Goal: Task Accomplishment & Management: Manage account settings

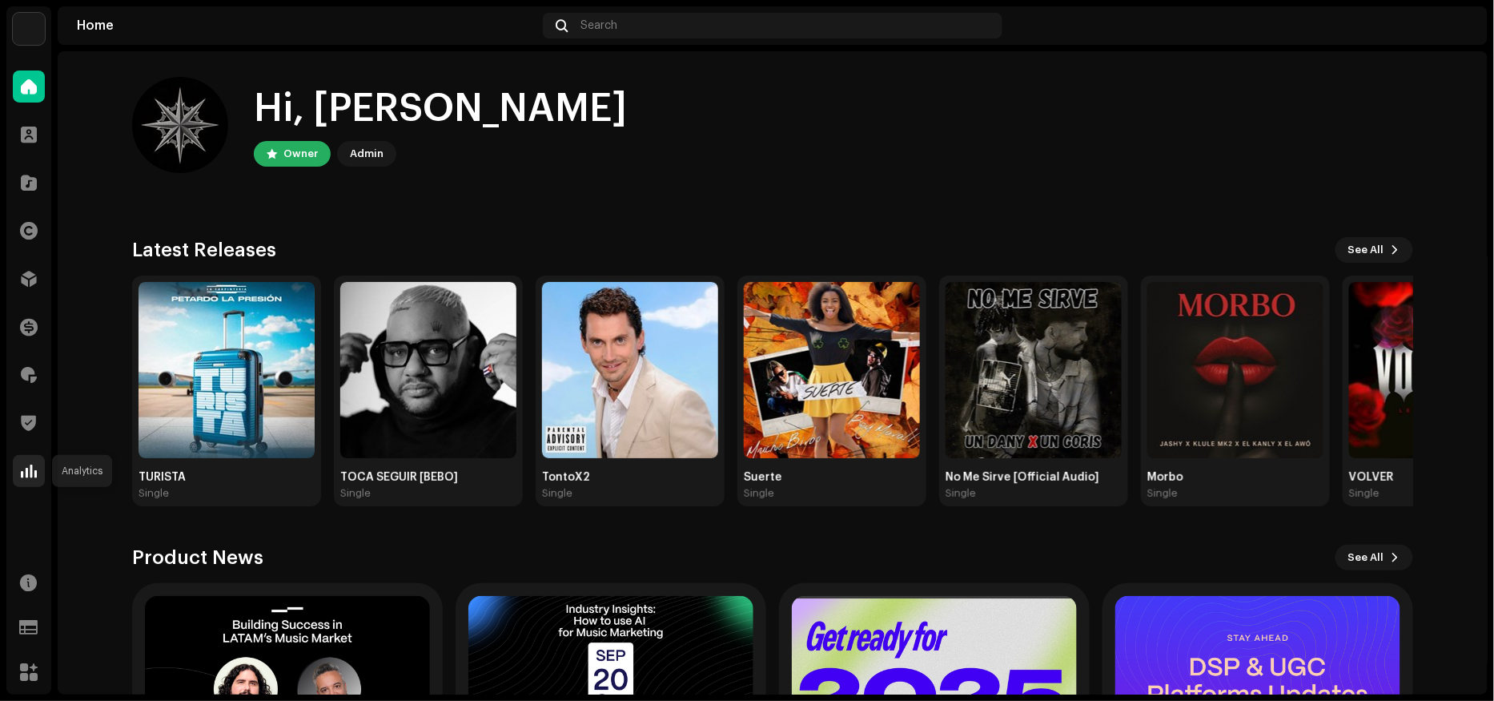
click at [26, 472] on span at bounding box center [29, 470] width 16 height 13
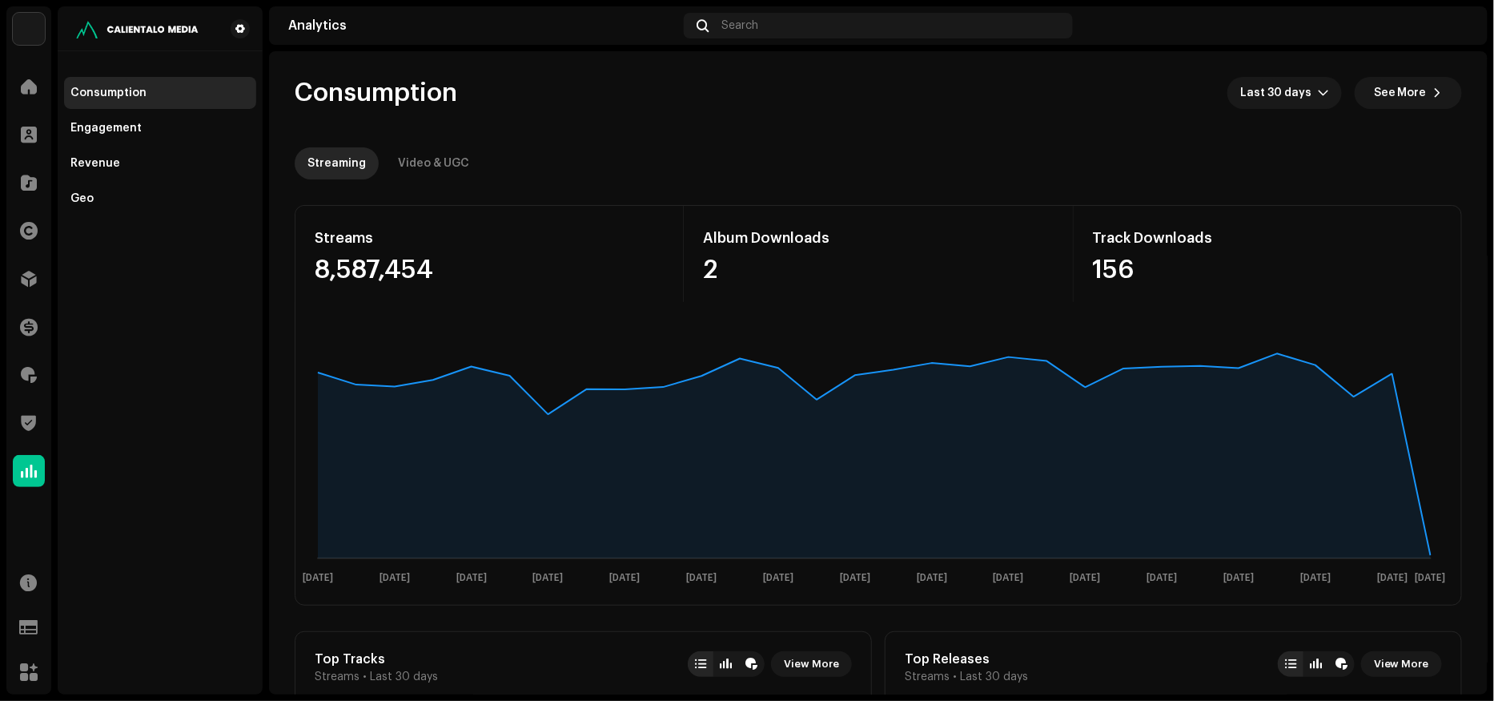
click at [995, 140] on re-o-consumption-dashboard-header "Consumption Last 30 days See More Streaming Video & UGC" at bounding box center [879, 121] width 1168 height 141
click at [92, 183] on div "Geo" at bounding box center [160, 199] width 192 height 32
click at [98, 158] on div "Revenue" at bounding box center [95, 163] width 50 height 13
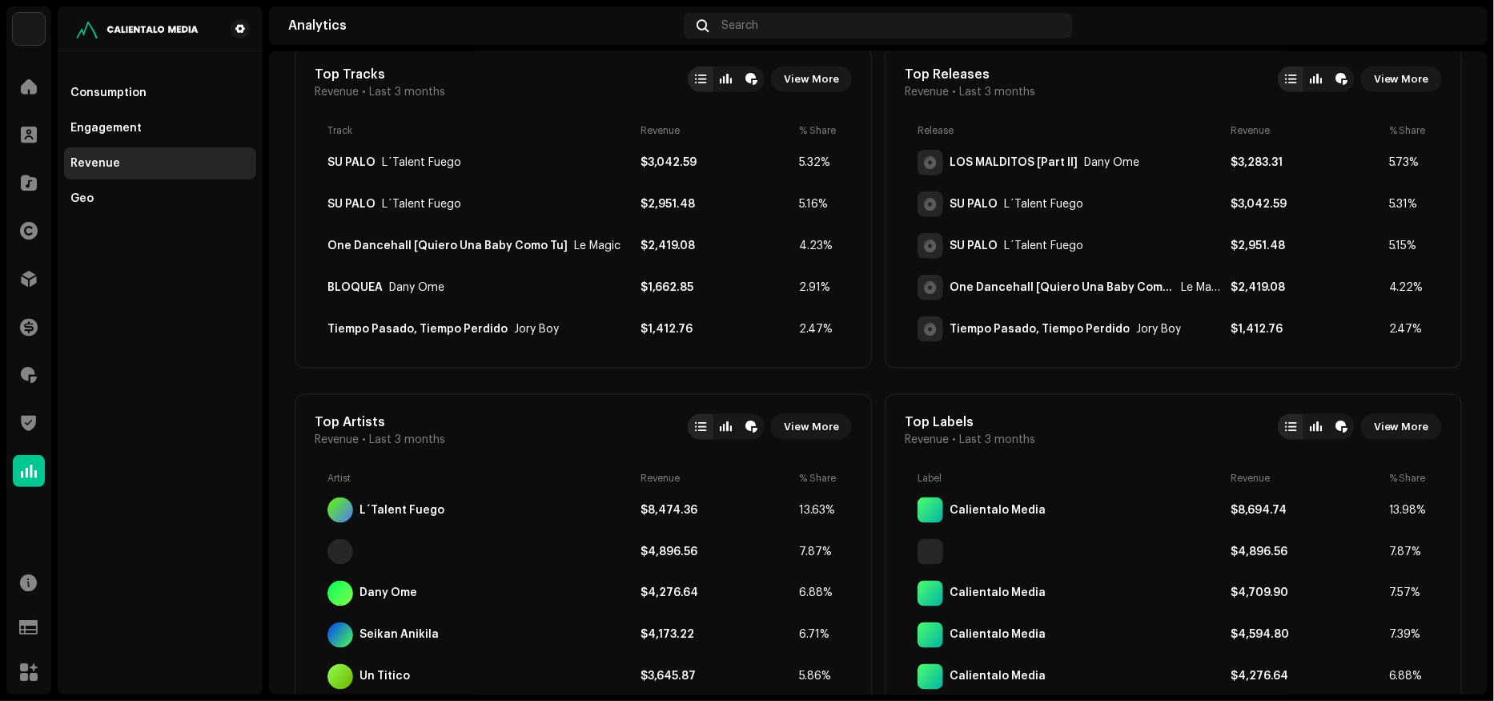
scroll to position [579, 0]
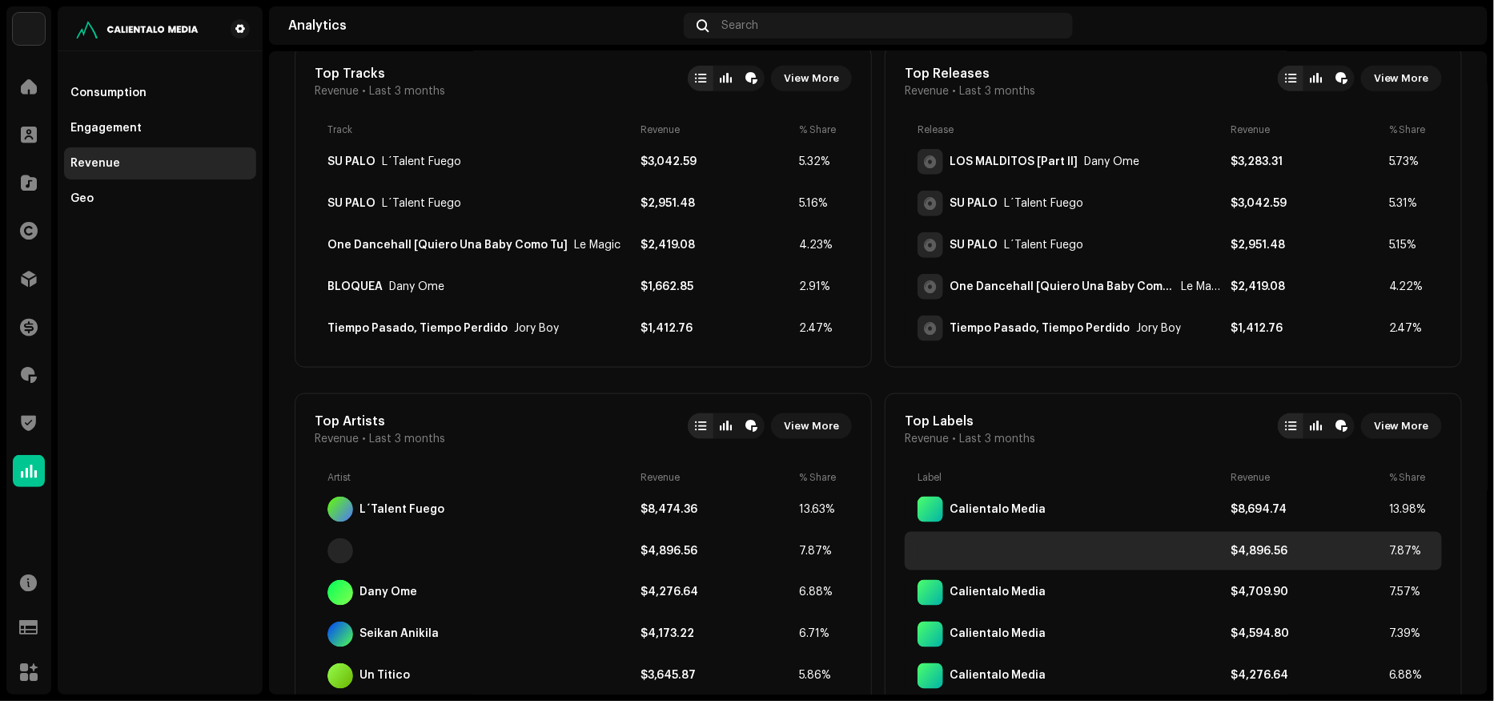
click at [951, 545] on div at bounding box center [1071, 551] width 307 height 26
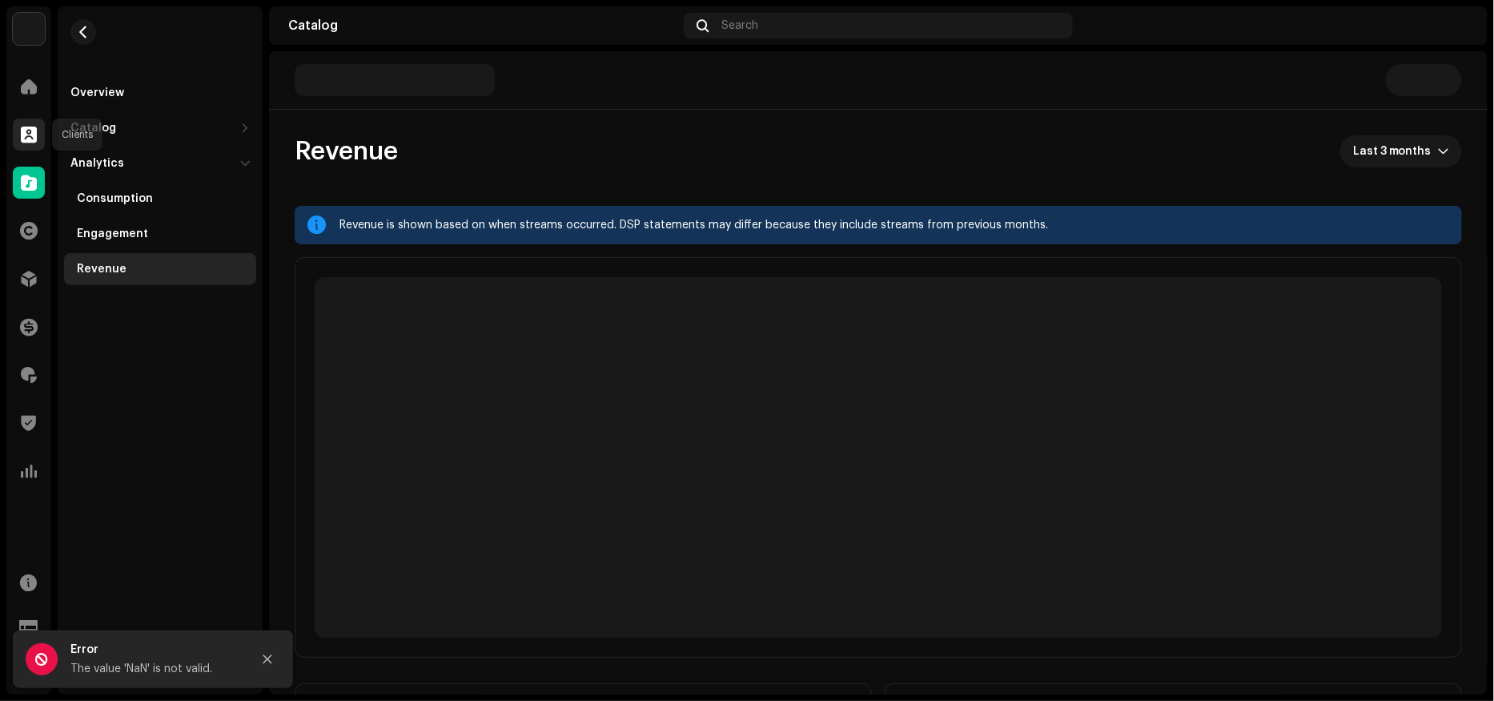
click at [25, 135] on span at bounding box center [29, 134] width 16 height 13
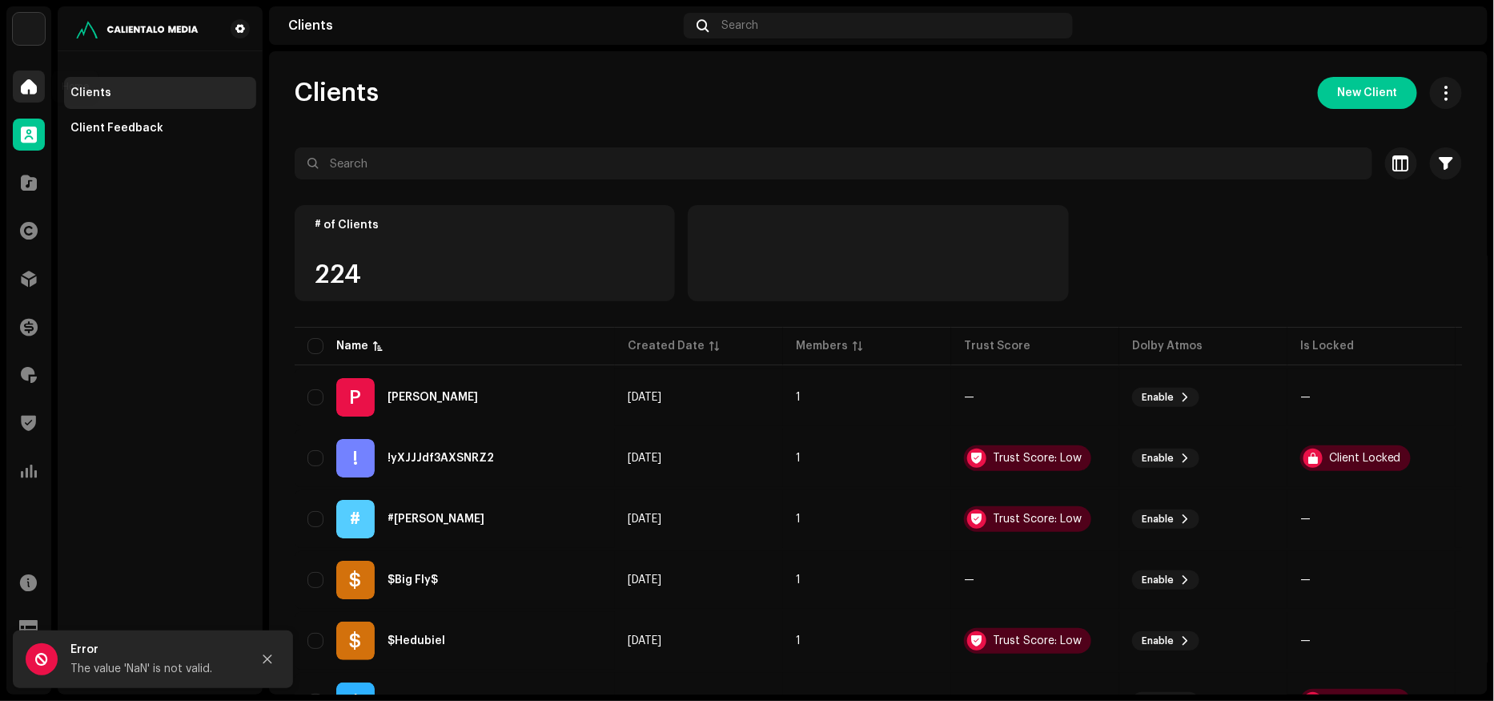
click at [33, 86] on span at bounding box center [29, 86] width 16 height 13
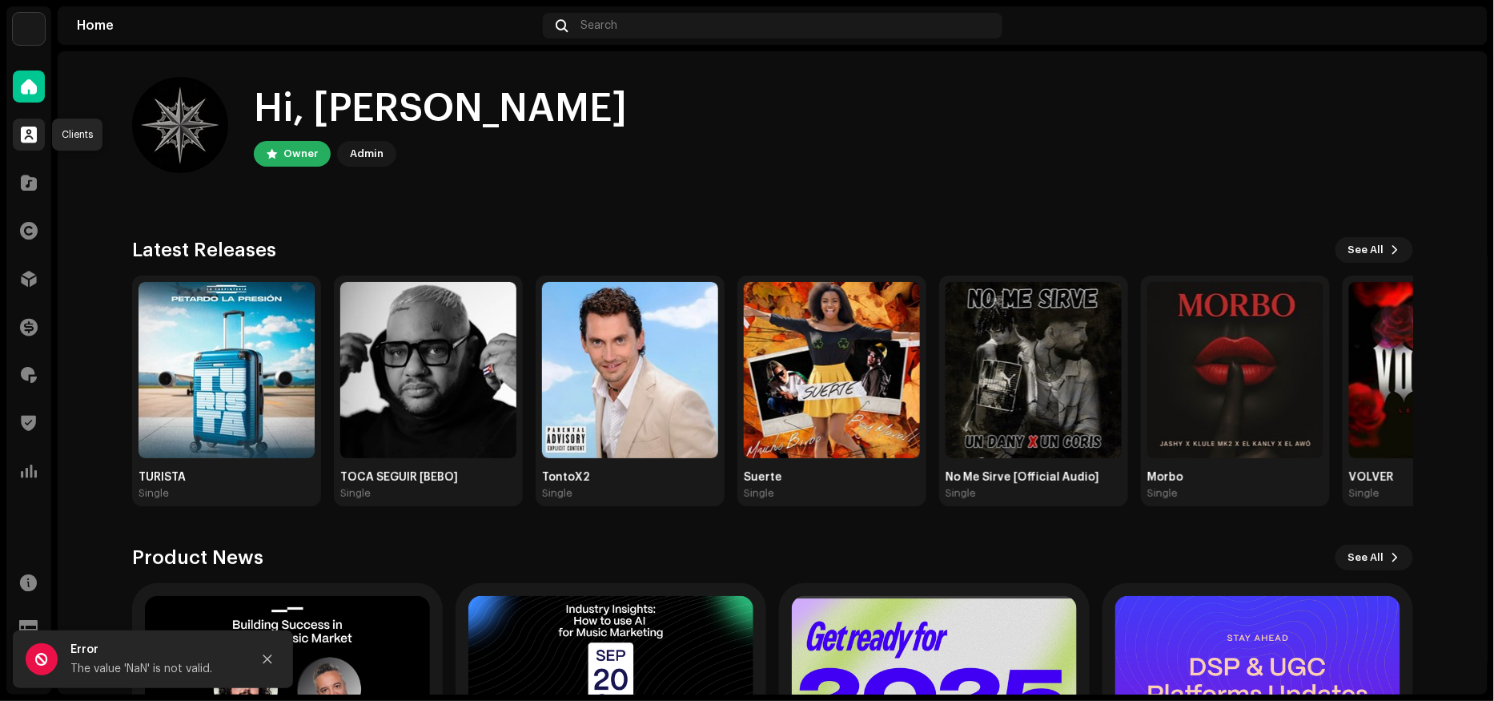
click at [38, 135] on div at bounding box center [29, 135] width 32 height 32
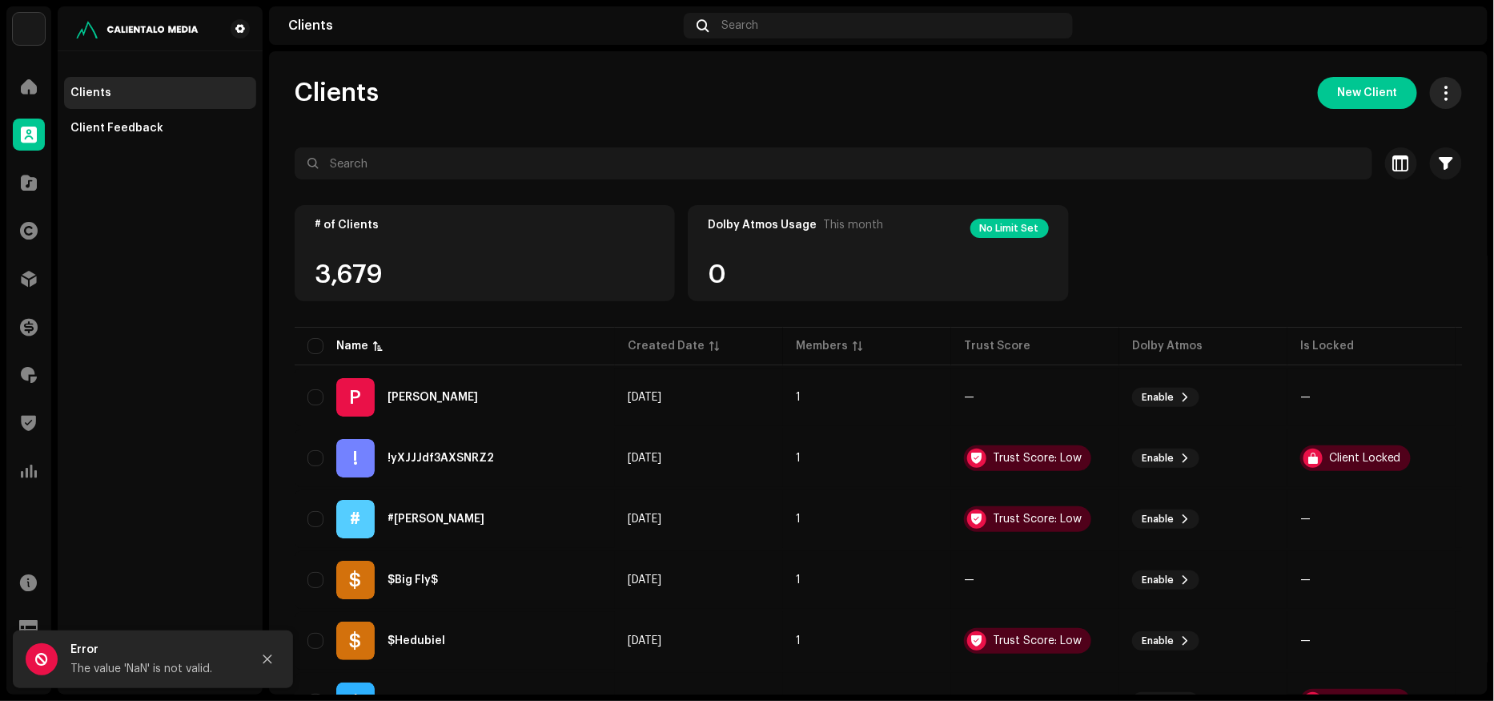
click at [1345, 96] on span "button" at bounding box center [1446, 92] width 15 height 13
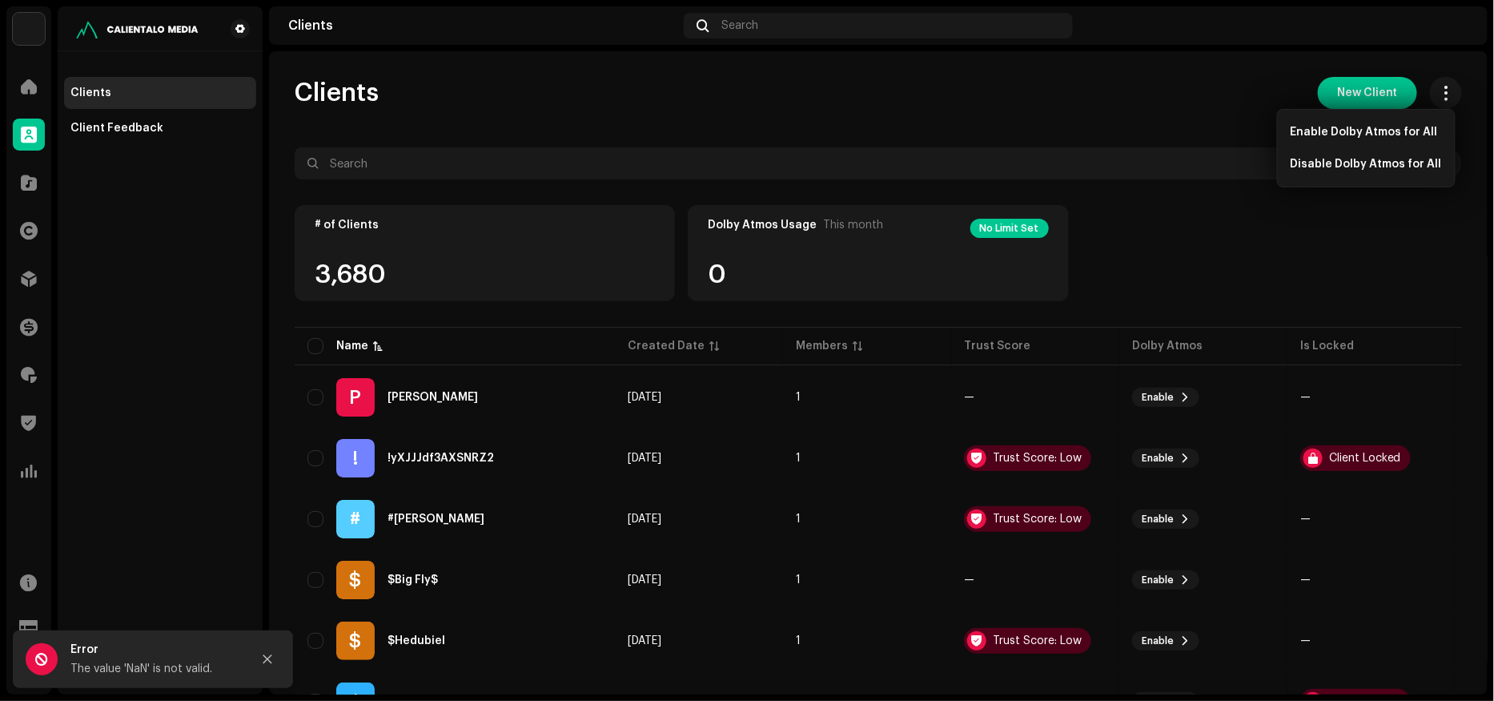
click at [1264, 258] on div "# of Clients 3,680 Dolby Atmos Usage This month No Limit Set 0" at bounding box center [879, 264] width 1168 height 119
click at [1345, 166] on span "button" at bounding box center [1447, 163] width 14 height 13
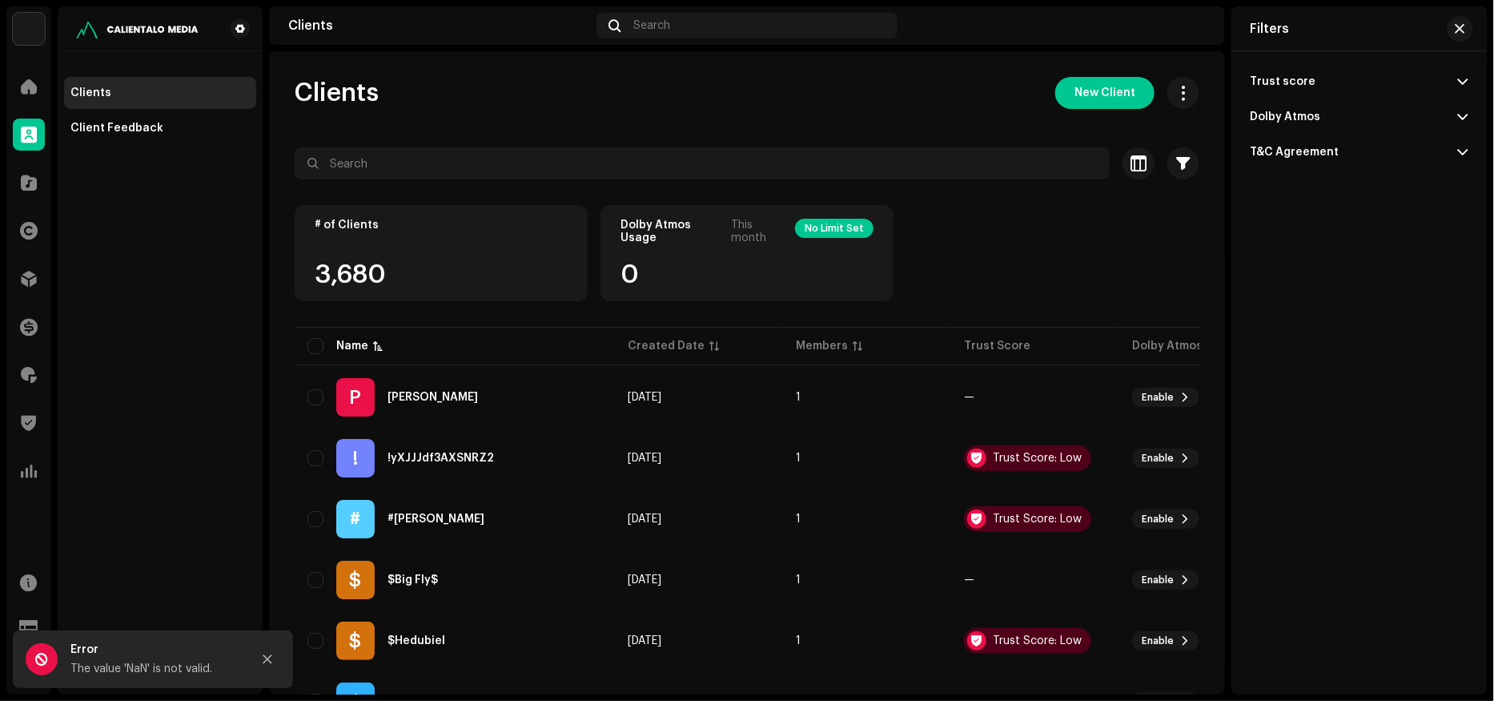
click at [1301, 78] on div "Trust score" at bounding box center [1284, 81] width 66 height 13
click at [1300, 79] on div "Trust score" at bounding box center [1284, 81] width 66 height 13
click at [1282, 86] on div "Trust score" at bounding box center [1284, 81] width 66 height 13
click at [1276, 170] on div "Allow" at bounding box center [1265, 171] width 28 height 13
radio input "true"
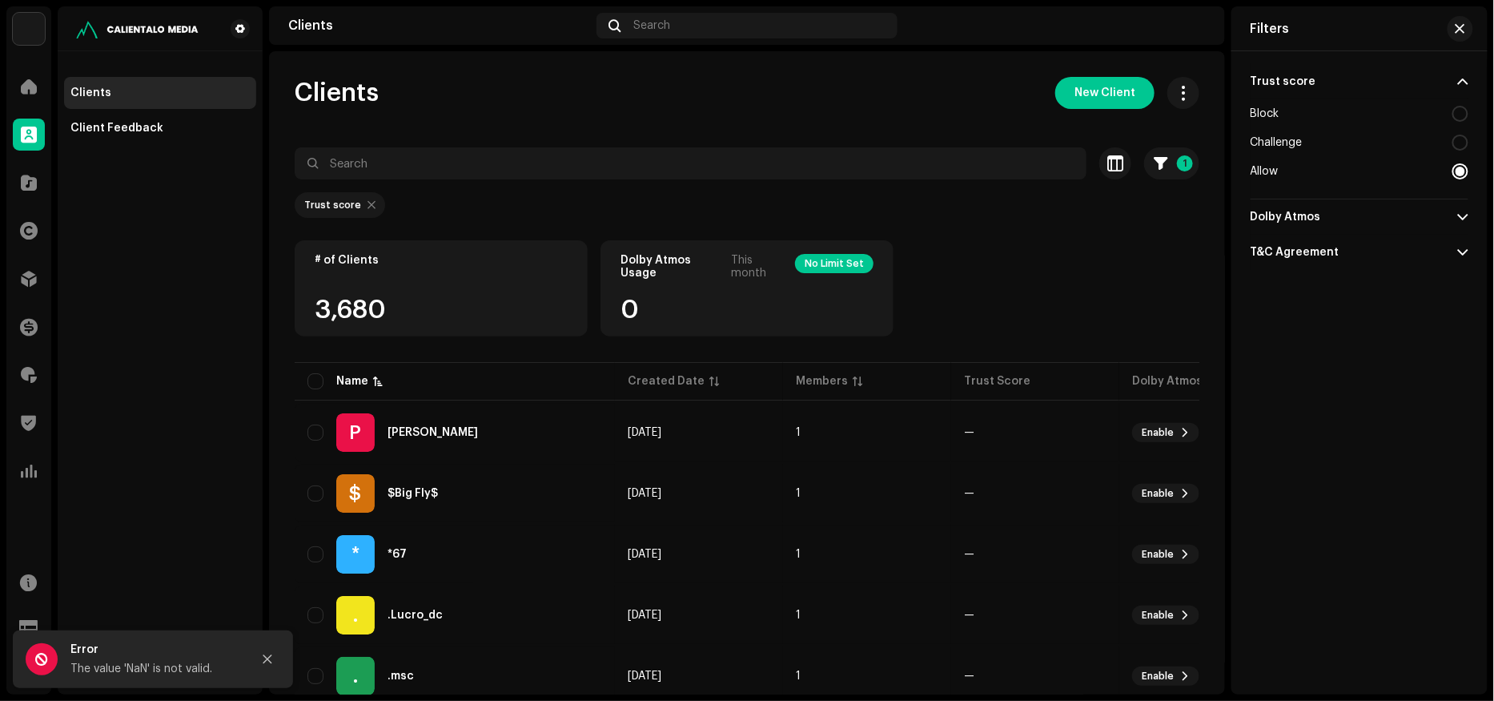
click at [1277, 139] on div "Challenge" at bounding box center [1277, 142] width 52 height 13
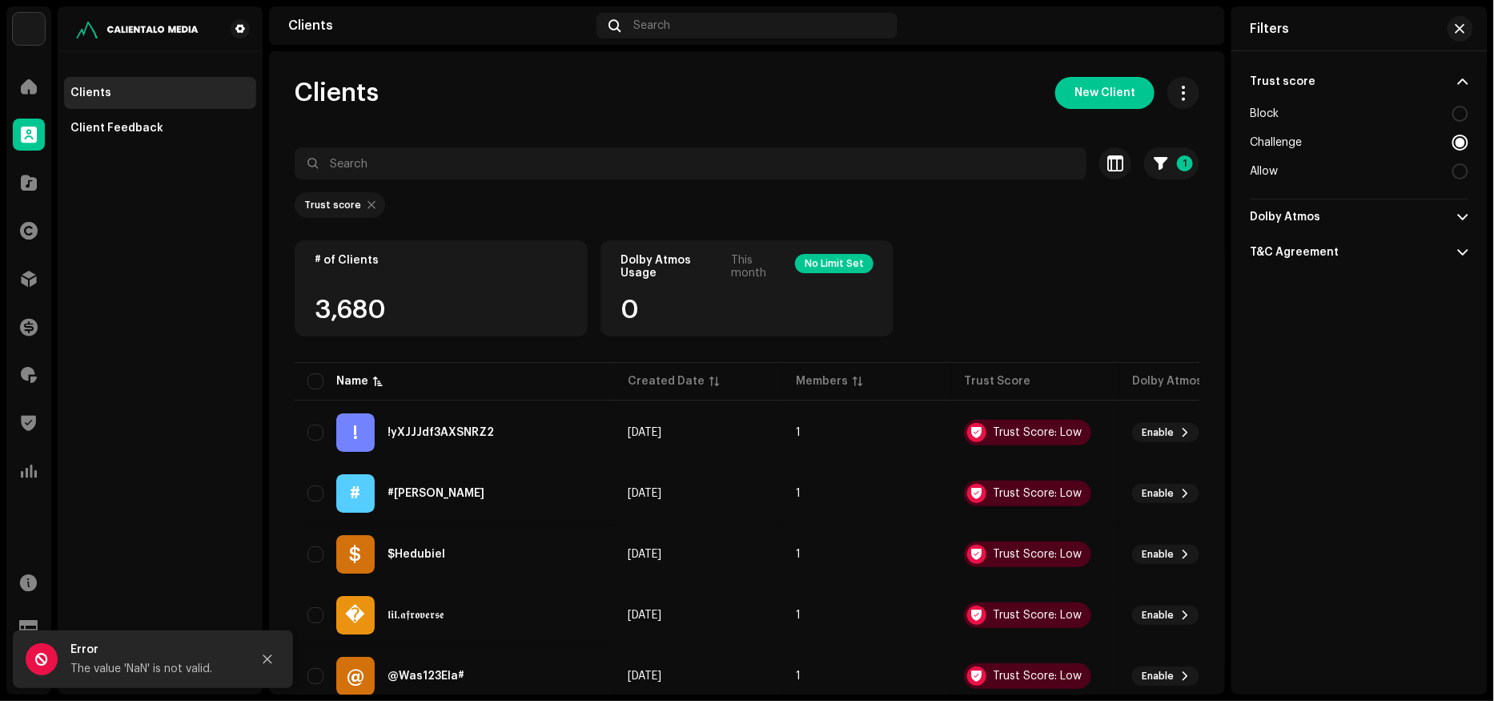
click at [1262, 180] on div "Allow" at bounding box center [1360, 171] width 218 height 29
radio input "false"
radio input "true"
